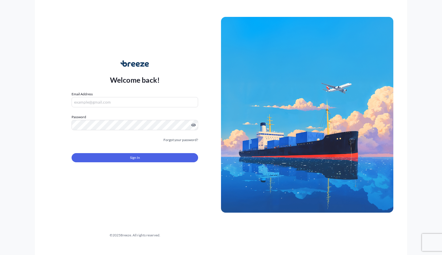
type input "[PERSON_NAME][EMAIL_ADDRESS][DOMAIN_NAME]"
click at [144, 154] on button "Sign In" at bounding box center [135, 157] width 127 height 9
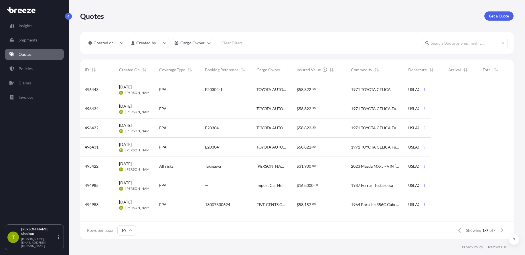
scroll to position [158, 429]
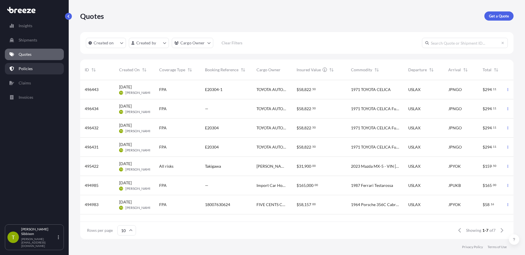
click at [27, 69] on p "Policies" at bounding box center [26, 69] width 14 height 6
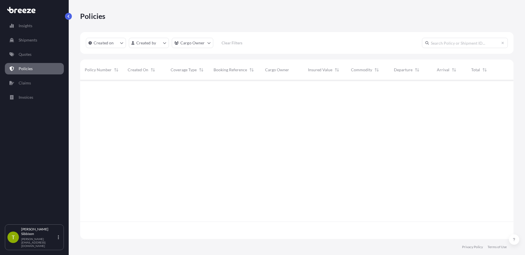
scroll to position [158, 429]
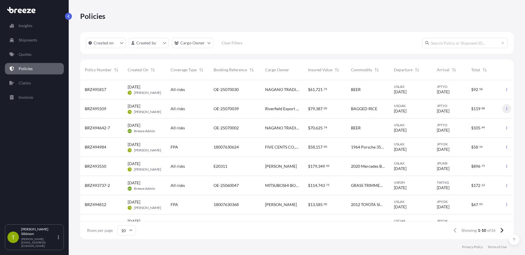
click at [442, 107] on button "button" at bounding box center [506, 108] width 9 height 9
click at [442, 114] on link "Duplicate quote" at bounding box center [474, 109] width 52 height 9
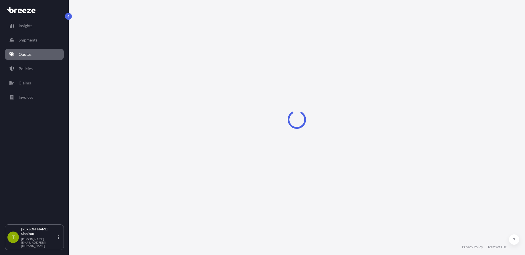
select select "Sea"
select select "2"
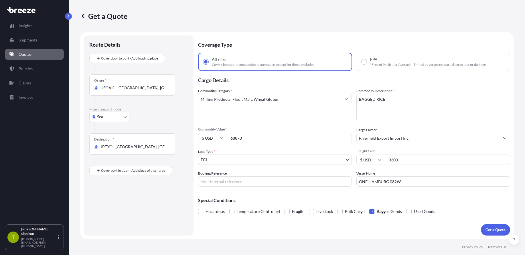
click at [410, 186] on input "ONE HAMBURG 082W" at bounding box center [434, 181] width 154 height 10
type input "NYK ORION 079W"
click at [238, 180] on input "Booking Reference" at bounding box center [275, 181] width 154 height 10
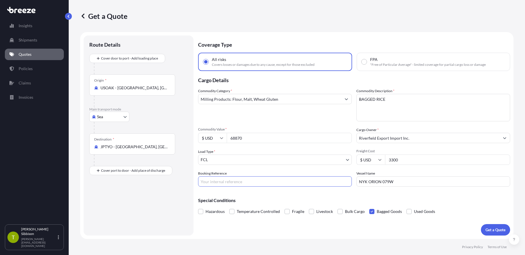
paste input "OE-25070054"
type input "OE-25070054"
click at [442, 230] on p "Get a Quote" at bounding box center [496, 230] width 20 height 6
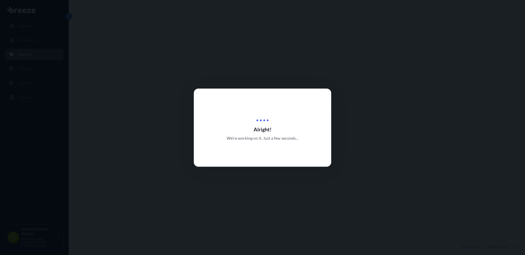
select select "Sea"
select select "2"
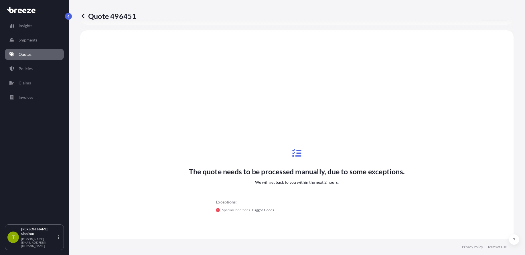
scroll to position [208, 0]
